Goal: Information Seeking & Learning: Learn about a topic

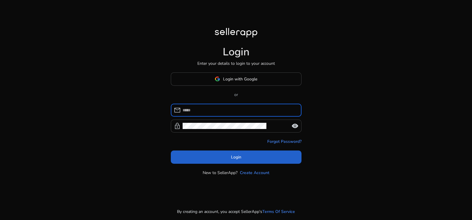
type input "**********"
click at [220, 157] on span at bounding box center [236, 157] width 131 height 14
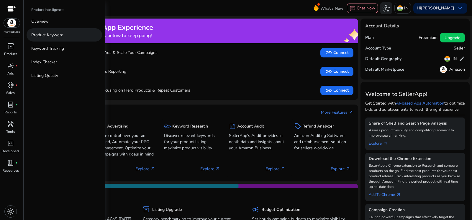
click at [39, 37] on p "Product Keyword" at bounding box center [47, 35] width 32 height 6
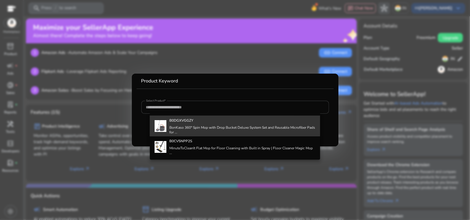
click at [195, 126] on h4 "BonKaso 360° Spin Mop with Drop Bucket Deluxe System Set and Reusable Microfibe…" at bounding box center [242, 129] width 146 height 9
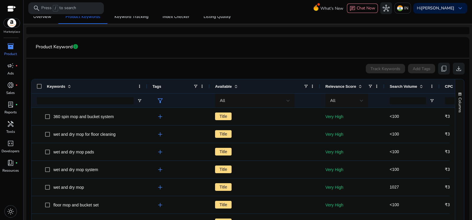
drag, startPoint x: 105, startPoint y: 88, endPoint x: 147, endPoint y: 89, distance: 41.9
click at [147, 89] on div at bounding box center [147, 86] width 2 height 14
click at [403, 84] on span "Search Volume" at bounding box center [403, 86] width 27 height 4
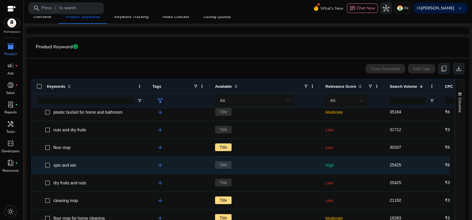
scroll to position [147, 0]
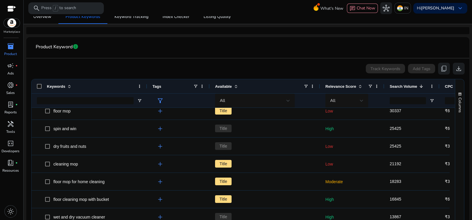
click at [348, 86] on span "Relevance Score" at bounding box center [340, 86] width 31 height 4
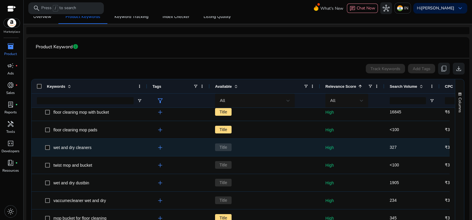
scroll to position [0, 0]
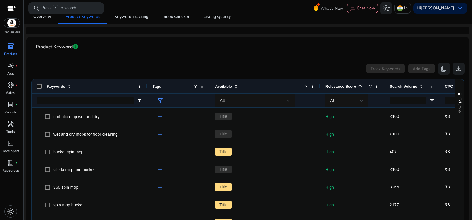
click at [398, 82] on div "Search Volume" at bounding box center [409, 86] width 38 height 11
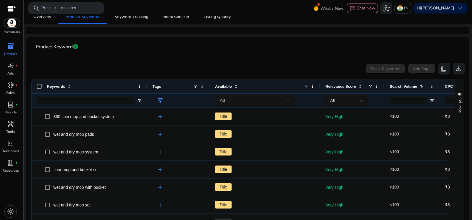
click at [398, 82] on div "Search Volume 1" at bounding box center [409, 86] width 38 height 11
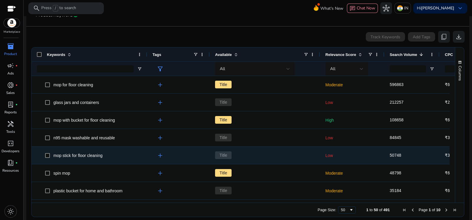
scroll to position [110, 0]
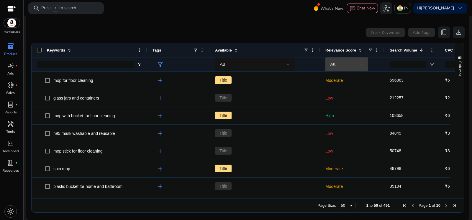
click at [341, 67] on div "All" at bounding box center [345, 64] width 30 height 6
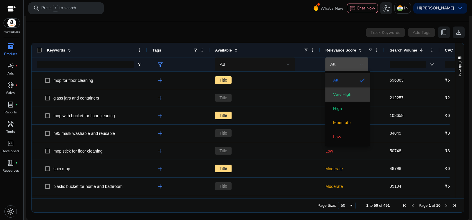
click at [342, 94] on span "Very High" at bounding box center [342, 95] width 18 height 6
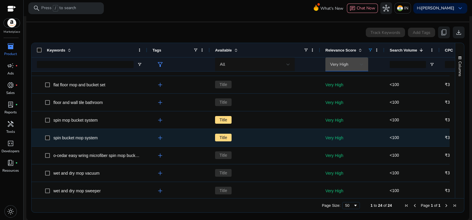
scroll to position [298, 0]
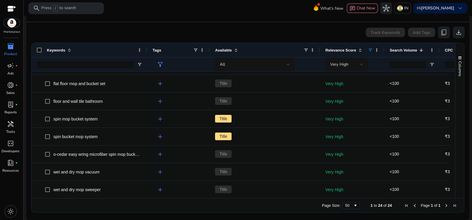
click at [408, 50] on span "Search Volume" at bounding box center [403, 50] width 27 height 4
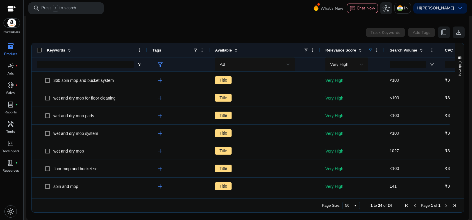
scroll to position [0, 0]
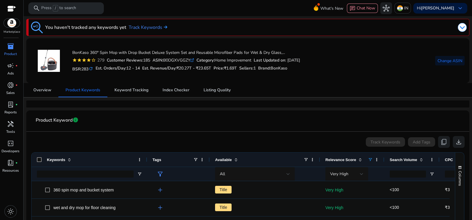
click at [408, 158] on span "Search Volume" at bounding box center [403, 160] width 27 height 4
click at [408, 156] on div "Search Volume 1" at bounding box center [409, 159] width 38 height 11
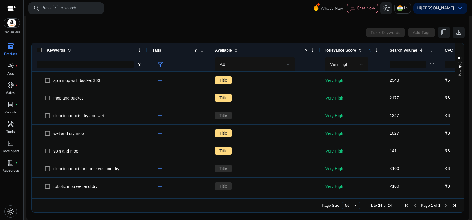
click at [406, 49] on span "Search Volume" at bounding box center [403, 50] width 27 height 4
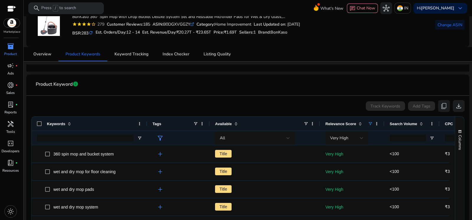
click at [406, 123] on span "Search Volume" at bounding box center [403, 124] width 27 height 4
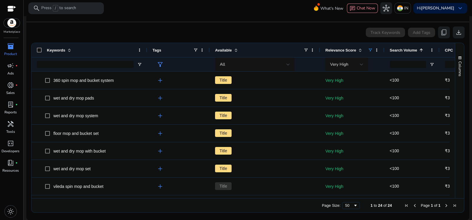
click at [411, 49] on span "Search Volume" at bounding box center [403, 50] width 27 height 4
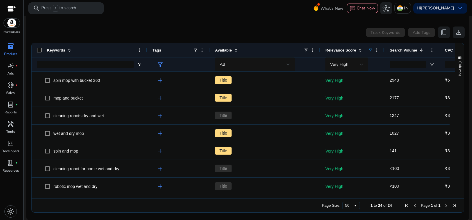
click at [455, 119] on div "Columns" at bounding box center [459, 120] width 9 height 155
click at [455, 117] on div "Columns" at bounding box center [459, 120] width 9 height 155
drag, startPoint x: 453, startPoint y: 107, endPoint x: 451, endPoint y: 98, distance: 9.6
click at [451, 98] on div "Keywords Tags Available 1" at bounding box center [248, 120] width 432 height 155
click at [340, 65] on span "Very High" at bounding box center [339, 65] width 18 height 6
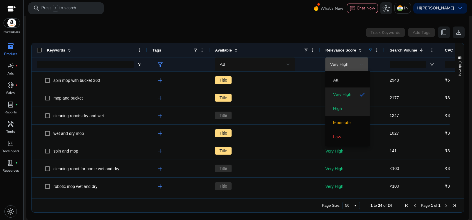
click at [345, 109] on span "High" at bounding box center [347, 109] width 35 height 6
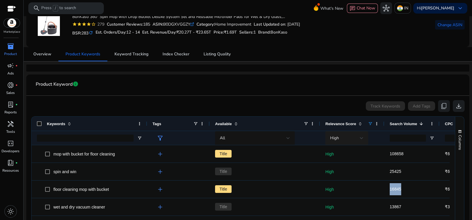
click at [339, 139] on span "High" at bounding box center [334, 138] width 9 height 6
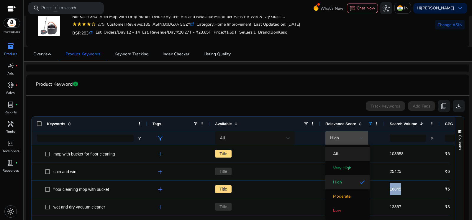
click at [339, 154] on span "All" at bounding box center [347, 154] width 35 height 6
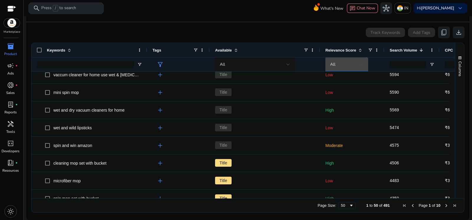
click at [341, 50] on span "Relevance Score" at bounding box center [340, 50] width 31 height 4
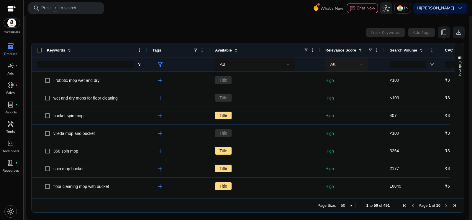
click at [343, 63] on div "All" at bounding box center [345, 64] width 30 height 6
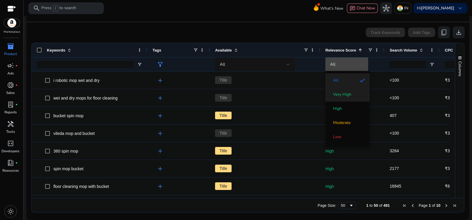
click at [342, 92] on span "Very High" at bounding box center [342, 95] width 18 height 6
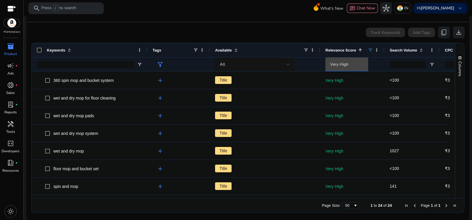
click at [401, 50] on span "Search Volume" at bounding box center [403, 50] width 27 height 4
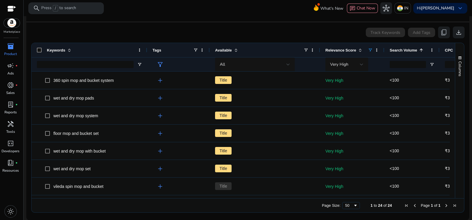
click at [409, 49] on span "Search Volume" at bounding box center [403, 50] width 27 height 4
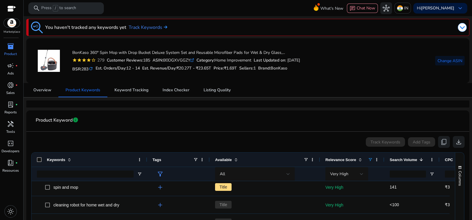
click at [340, 161] on span "Relevance Score" at bounding box center [340, 160] width 31 height 4
click at [335, 160] on span "Relevance Score" at bounding box center [340, 160] width 31 height 4
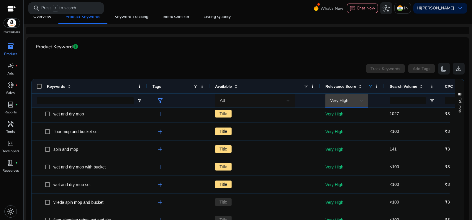
click at [342, 99] on span "Very High" at bounding box center [339, 101] width 18 height 6
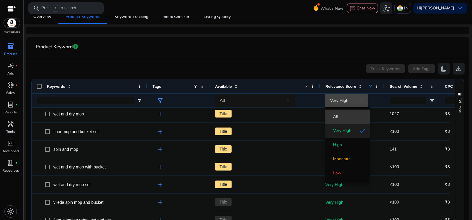
click at [342, 114] on span "All" at bounding box center [347, 117] width 35 height 6
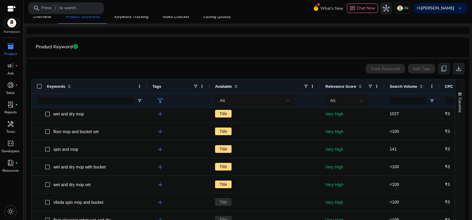
click at [405, 88] on span "Search Volume" at bounding box center [403, 86] width 27 height 4
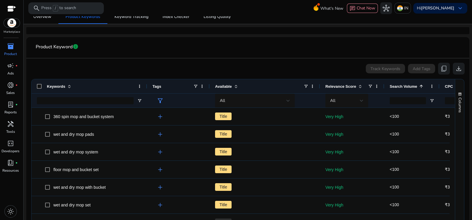
click at [402, 85] on span "Search Volume" at bounding box center [403, 86] width 27 height 4
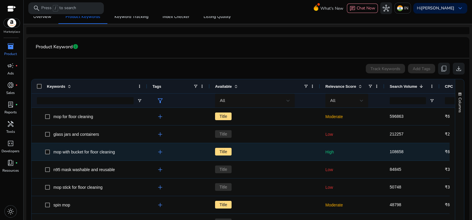
click at [54, 152] on span "mop with bucket for floor cleaning" at bounding box center [84, 152] width 62 height 5
drag, startPoint x: 54, startPoint y: 152, endPoint x: 118, endPoint y: 151, distance: 64.3
click at [119, 153] on span "mop with bucket for floor cleaning" at bounding box center [93, 152] width 97 height 12
copy span "mop with bucket for floor cleaning"
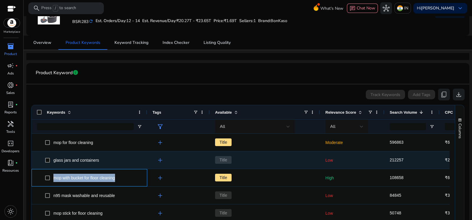
scroll to position [37, 0]
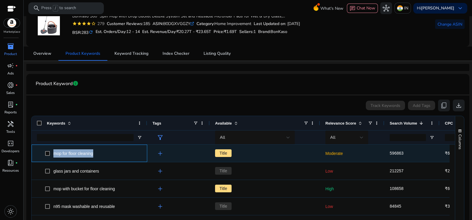
drag, startPoint x: 108, startPoint y: 154, endPoint x: 53, endPoint y: 154, distance: 54.3
click at [53, 154] on span "mop for floor cleaning" at bounding box center [93, 153] width 97 height 12
copy span "mop for floor cleaning"
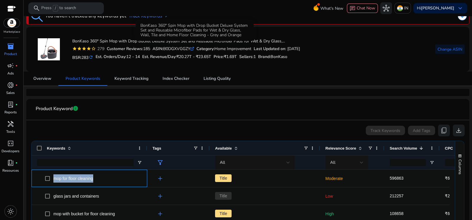
scroll to position [0, 0]
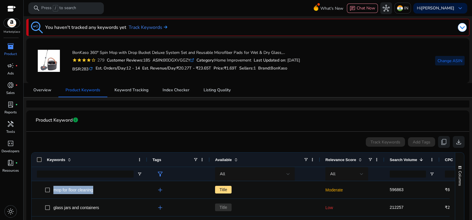
click at [444, 61] on span "Change ASIN" at bounding box center [449, 61] width 25 height 6
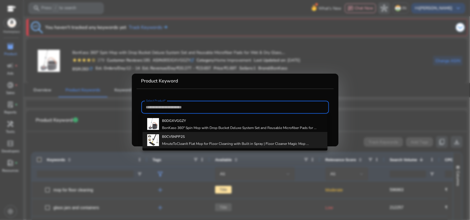
click at [181, 139] on div "B0CV5NPP2S MinuteToCleanIt Flat Mop for Floor Cleaning with Built in Spray | Fl…" at bounding box center [235, 140] width 147 height 16
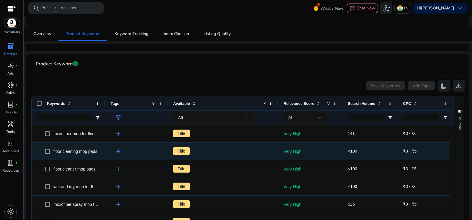
scroll to position [73, 0]
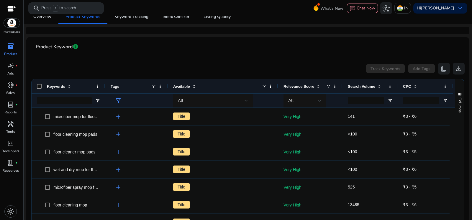
click at [364, 86] on span "Search Volume" at bounding box center [361, 86] width 27 height 4
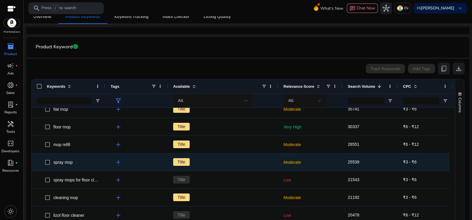
scroll to position [221, 0]
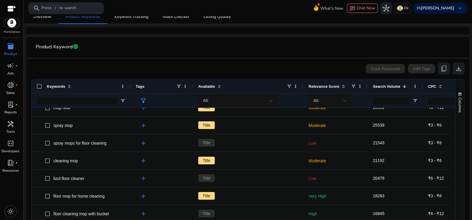
drag, startPoint x: 105, startPoint y: 85, endPoint x: 130, endPoint y: 85, distance: 25.1
click at [130, 85] on div at bounding box center [130, 86] width 2 height 14
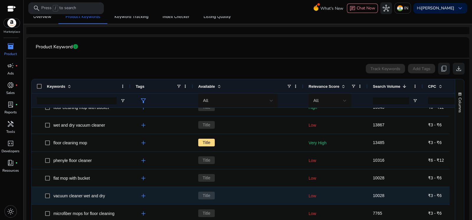
scroll to position [0, 0]
